Goal: Check status: Check status

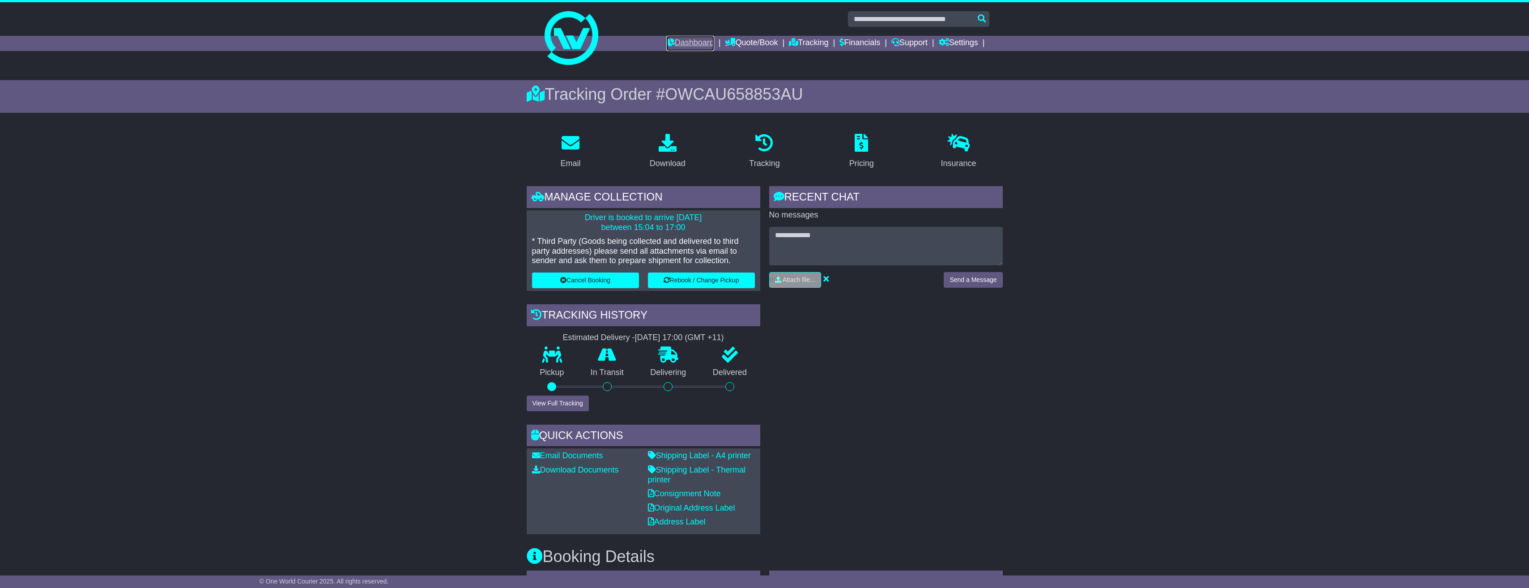
click at [682, 45] on link "Dashboard" at bounding box center [690, 43] width 48 height 15
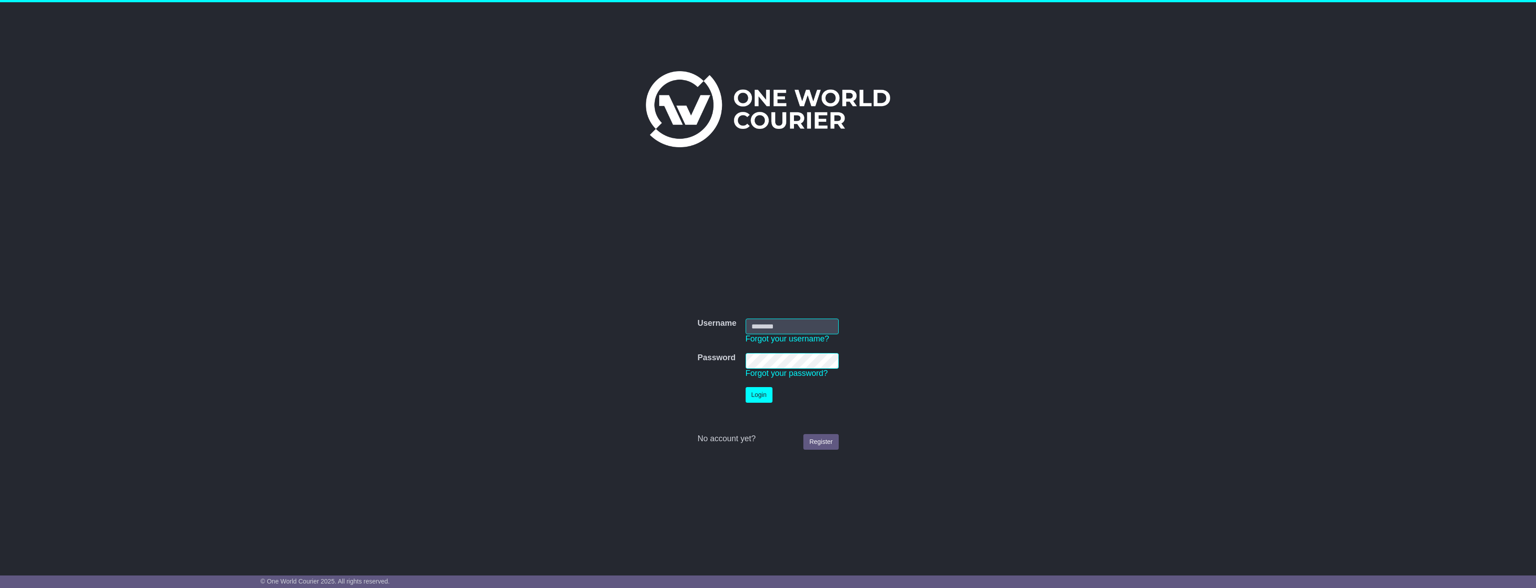
type input "**********"
click at [752, 392] on button "Login" at bounding box center [758, 395] width 27 height 16
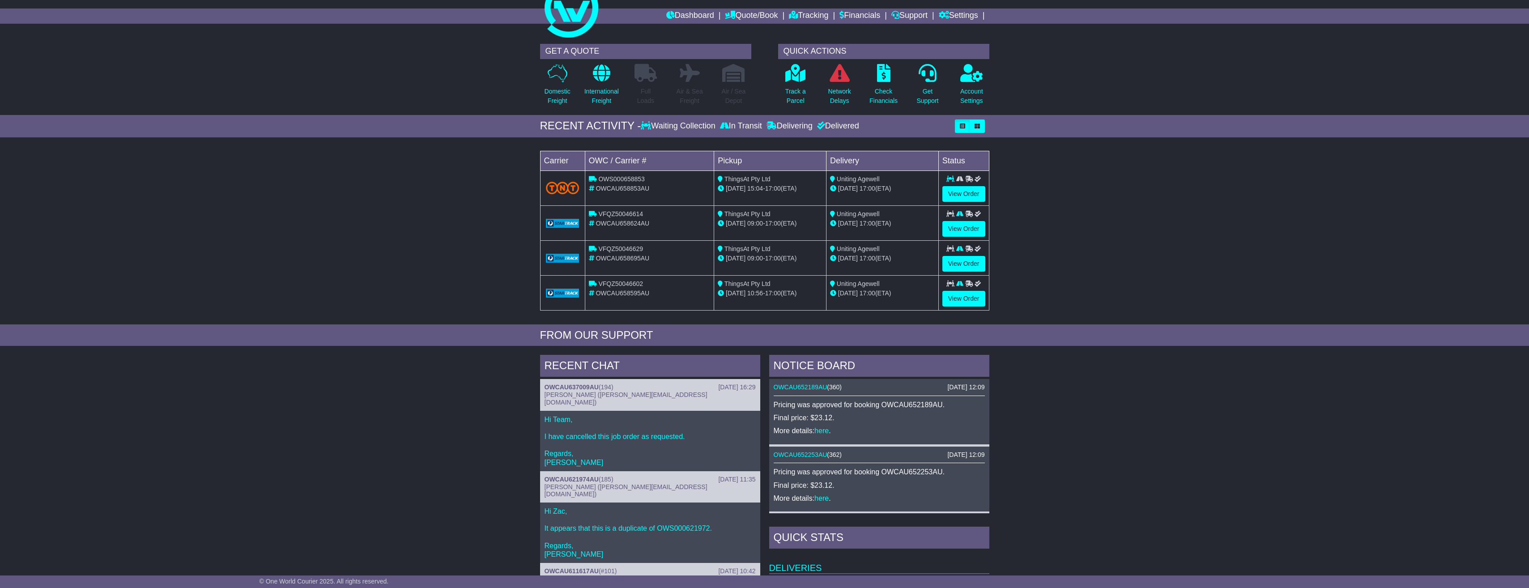
scroll to position [27, 0]
click at [787, 100] on p "Track a Parcel" at bounding box center [795, 96] width 21 height 19
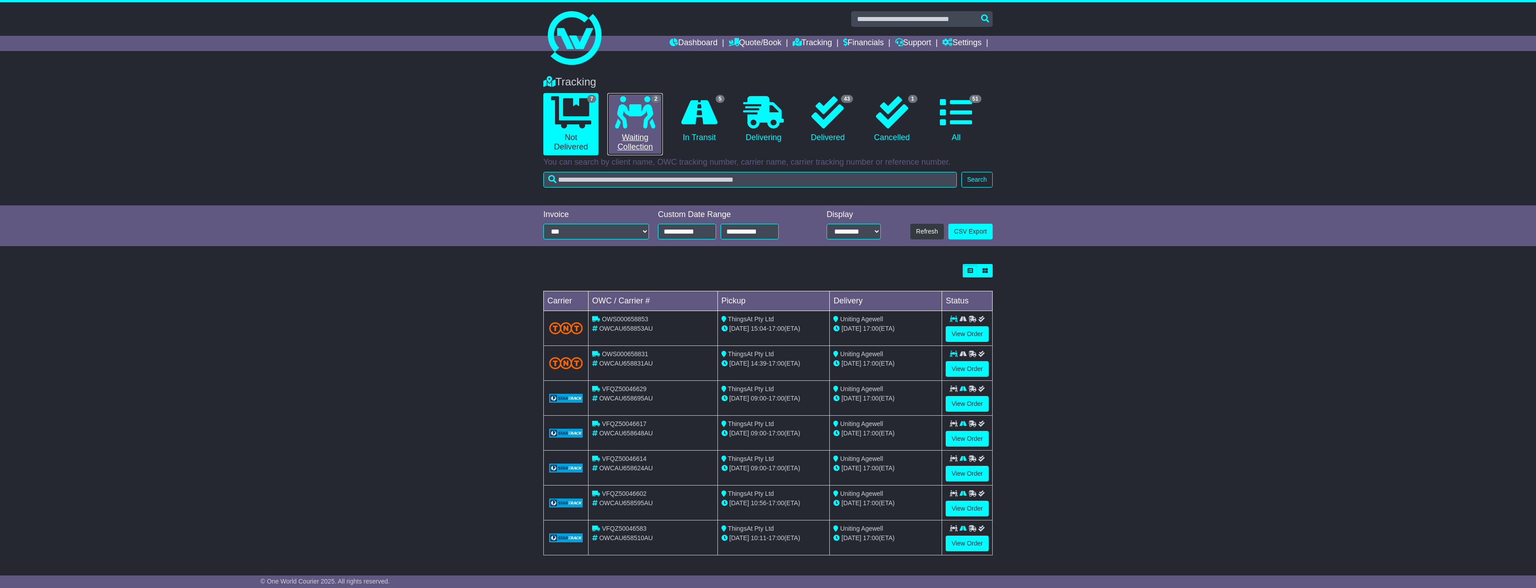
click at [633, 148] on link "2 Waiting Collection" at bounding box center [634, 124] width 55 height 62
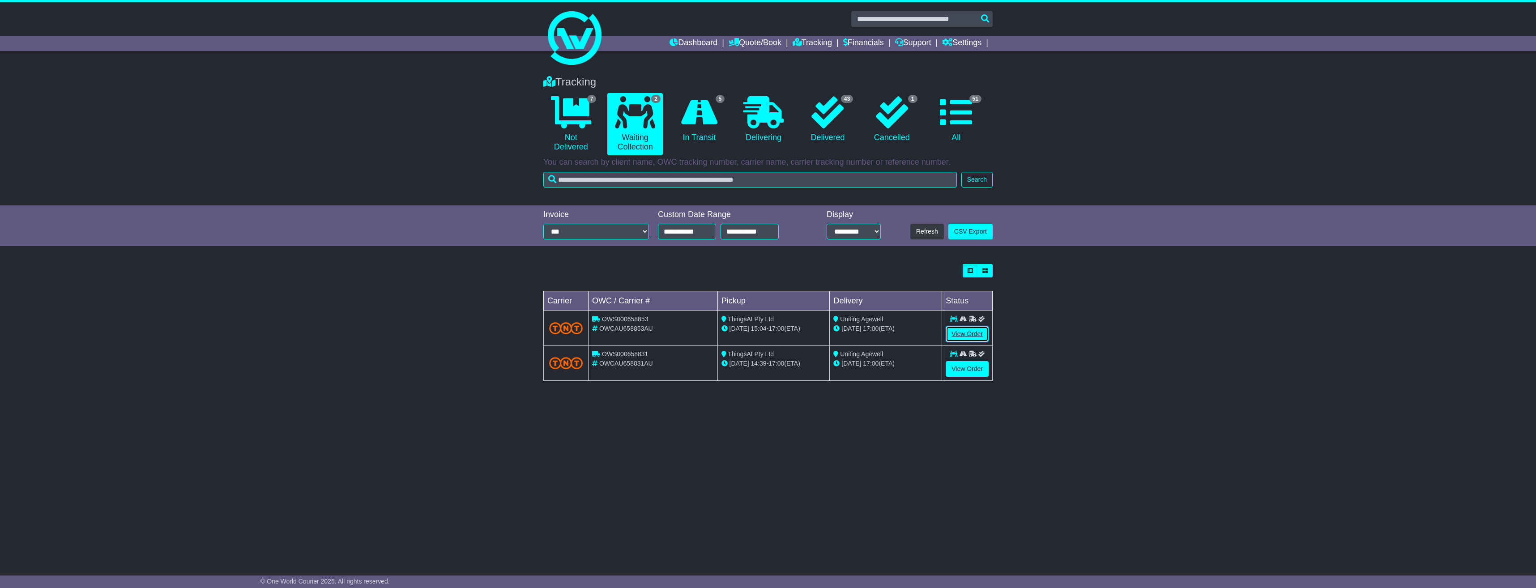
click at [964, 329] on link "View Order" at bounding box center [966, 334] width 43 height 16
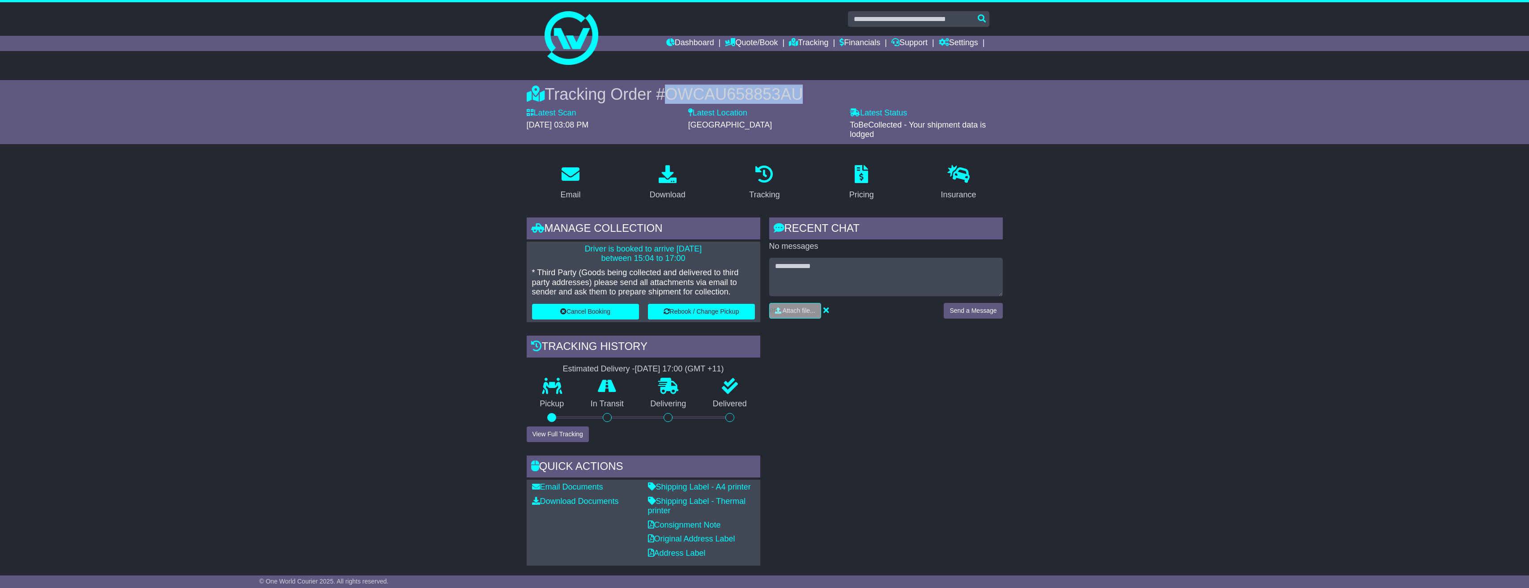
drag, startPoint x: 669, startPoint y: 91, endPoint x: 856, endPoint y: 79, distance: 186.9
copy span "OWCAU658853AU"
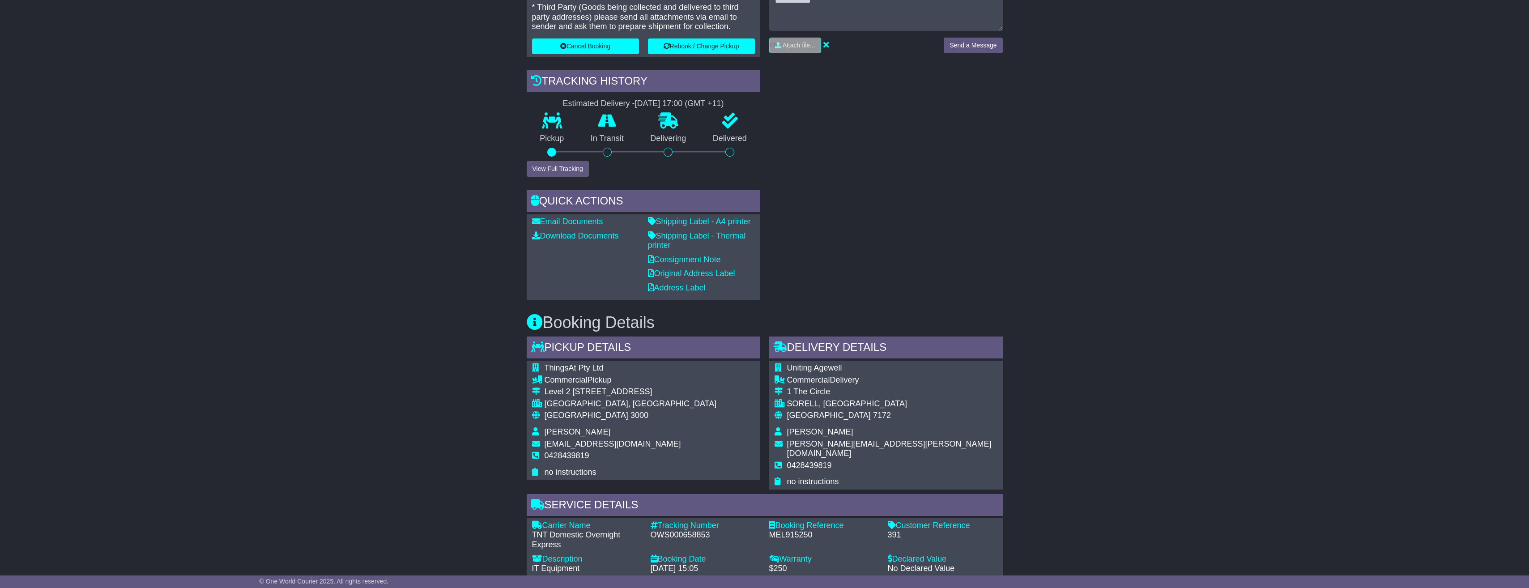
scroll to position [209, 0]
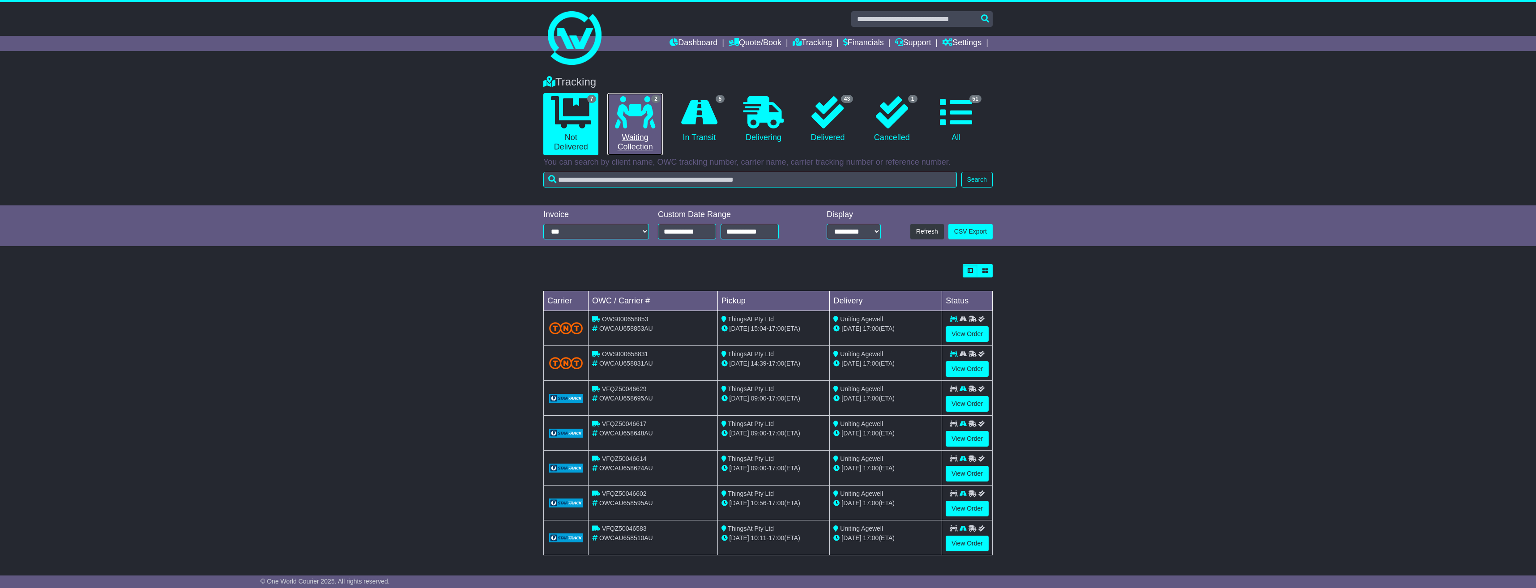
click at [639, 142] on link "2 Waiting Collection" at bounding box center [634, 124] width 55 height 62
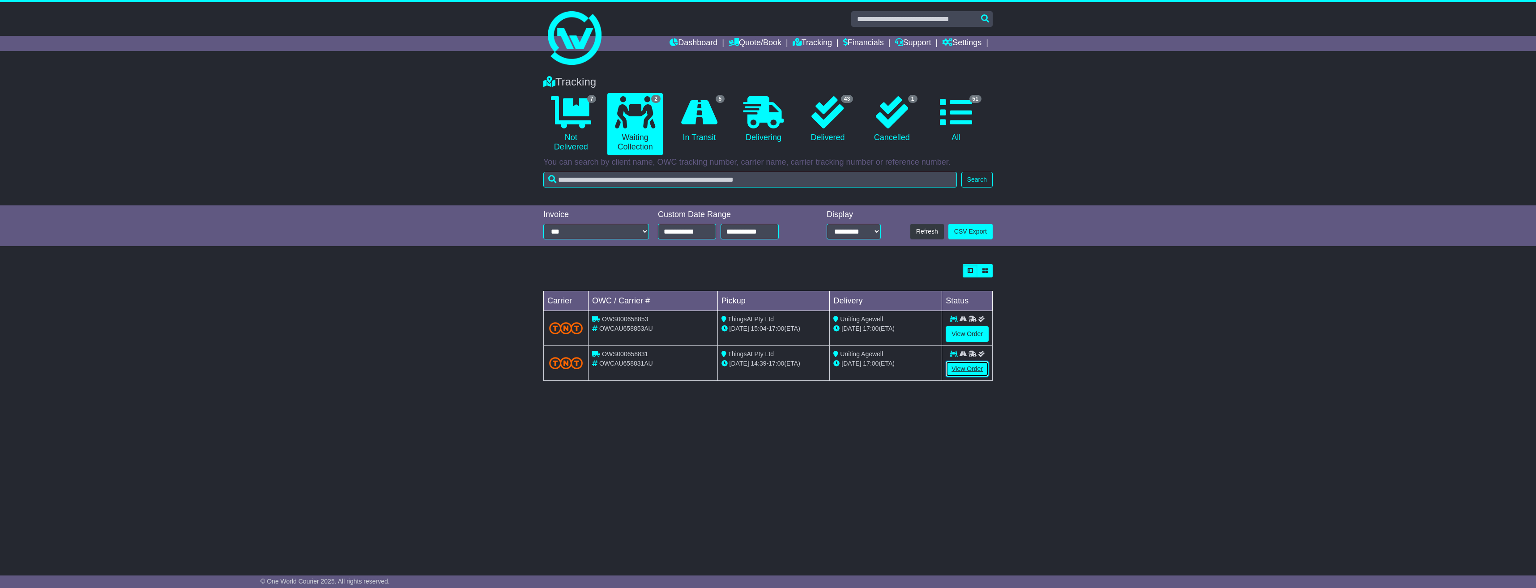
click at [950, 368] on link "View Order" at bounding box center [966, 369] width 43 height 16
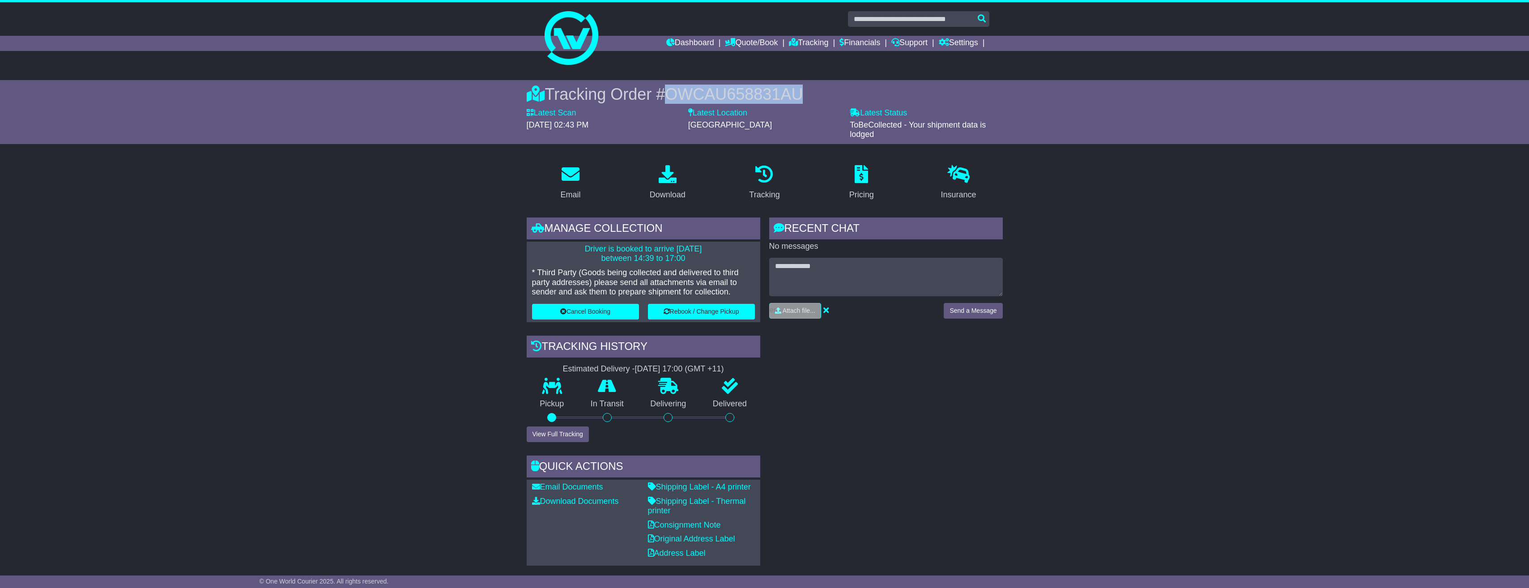
drag, startPoint x: 762, startPoint y: 91, endPoint x: 672, endPoint y: 88, distance: 89.6
click at [672, 88] on div "Tracking Order # OWCAU658831AU" at bounding box center [765, 94] width 476 height 19
copy span "OWCAU658831AU"
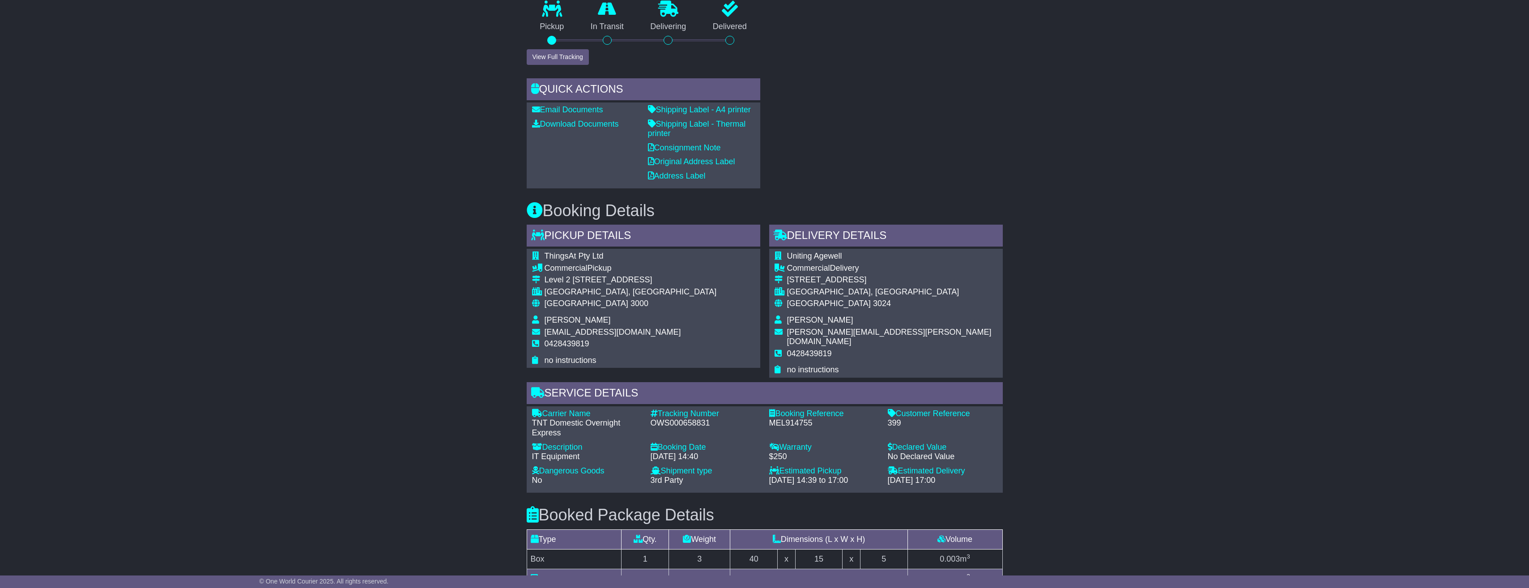
scroll to position [378, 0]
